Goal: Task Accomplishment & Management: Use online tool/utility

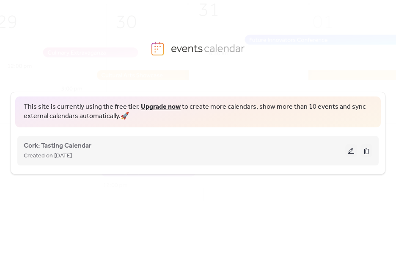
click at [349, 153] on button at bounding box center [351, 150] width 12 height 13
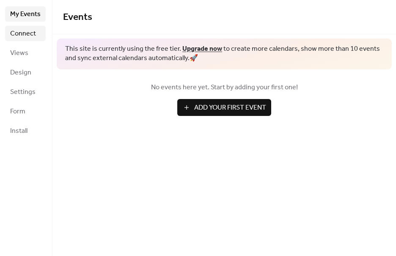
click at [27, 35] on span "Connect" at bounding box center [23, 34] width 26 height 10
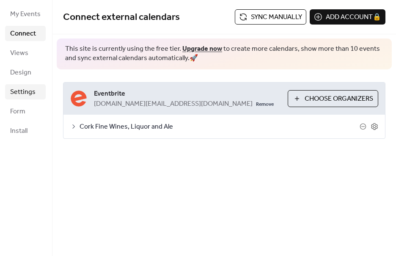
click at [25, 88] on span "Settings" at bounding box center [22, 92] width 25 height 10
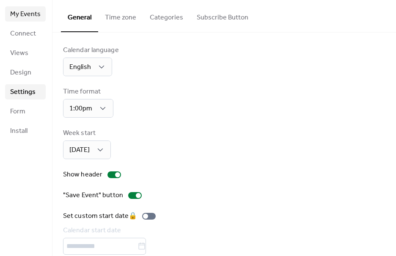
click at [27, 10] on span "My Events" at bounding box center [25, 14] width 30 height 10
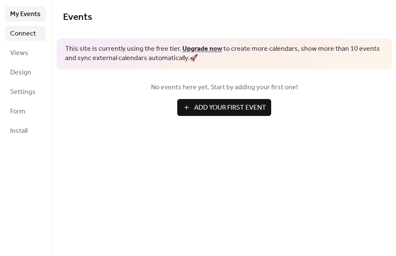
click at [28, 37] on span "Connect" at bounding box center [23, 34] width 26 height 10
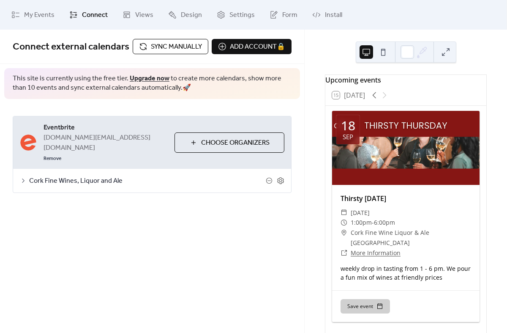
click at [162, 46] on span "Sync manually" at bounding box center [176, 47] width 51 height 10
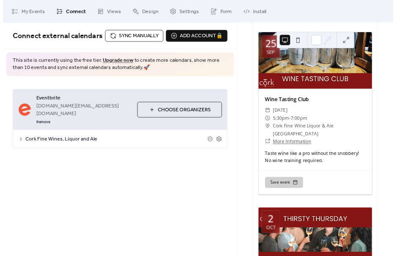
scroll to position [1934, 0]
